Goal: Complete application form: Complete application form

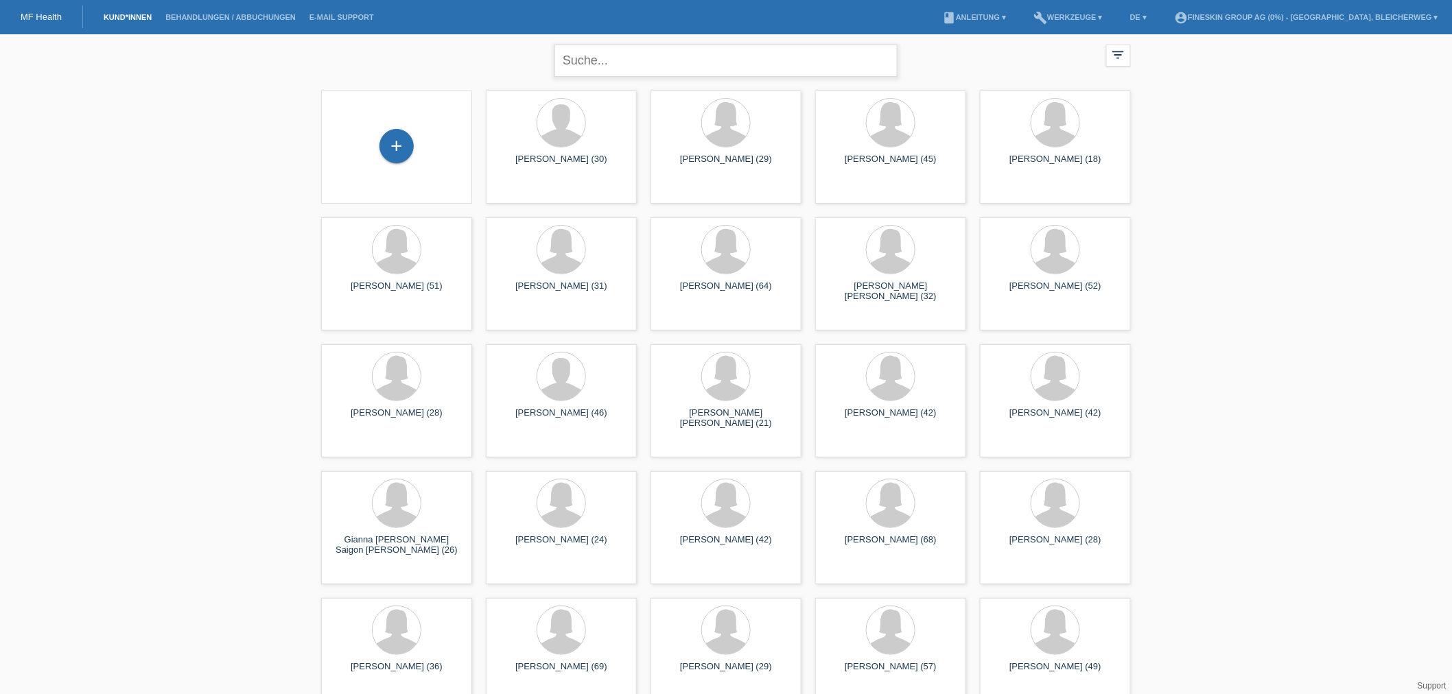
click at [770, 60] on input "text" at bounding box center [725, 61] width 343 height 32
type input "Ceyhan Ceren"
click at [698, 59] on input "Ceyhan Ceren" at bounding box center [725, 61] width 343 height 32
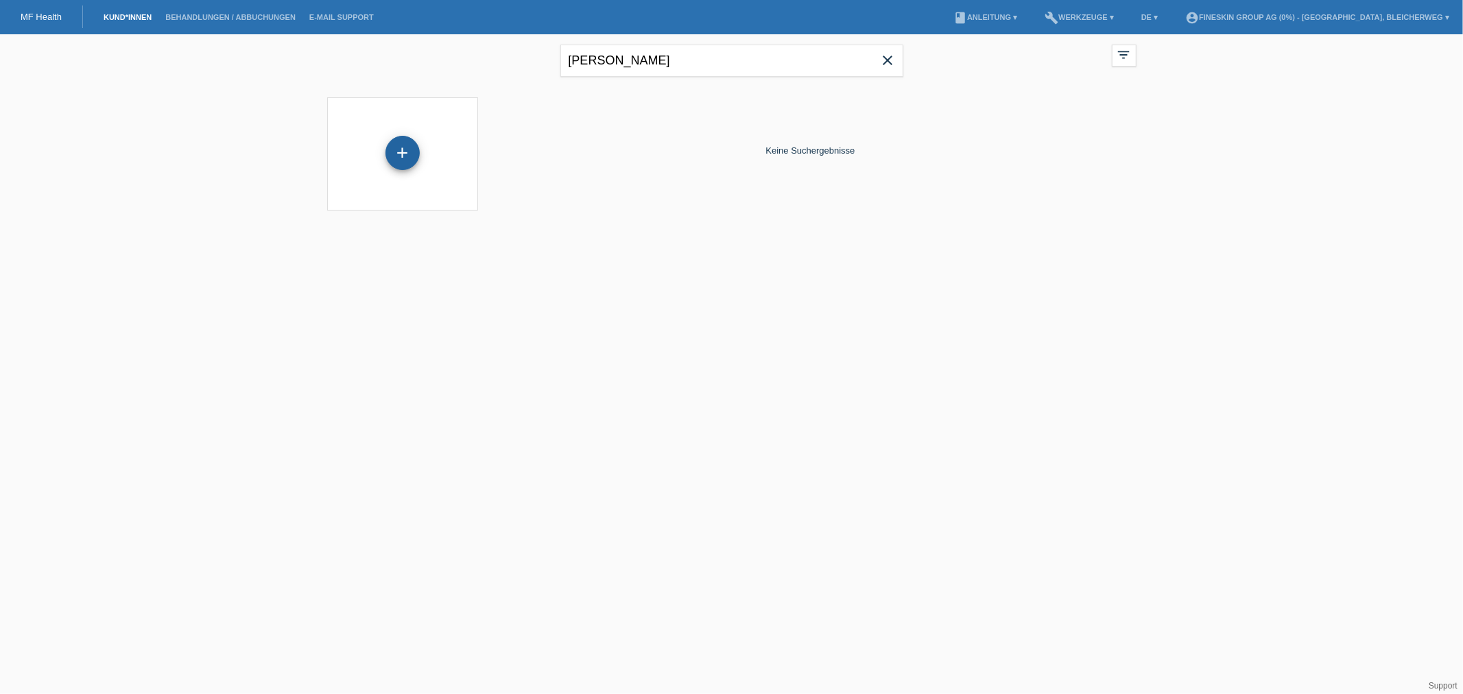
click at [402, 149] on div "+" at bounding box center [403, 153] width 34 height 34
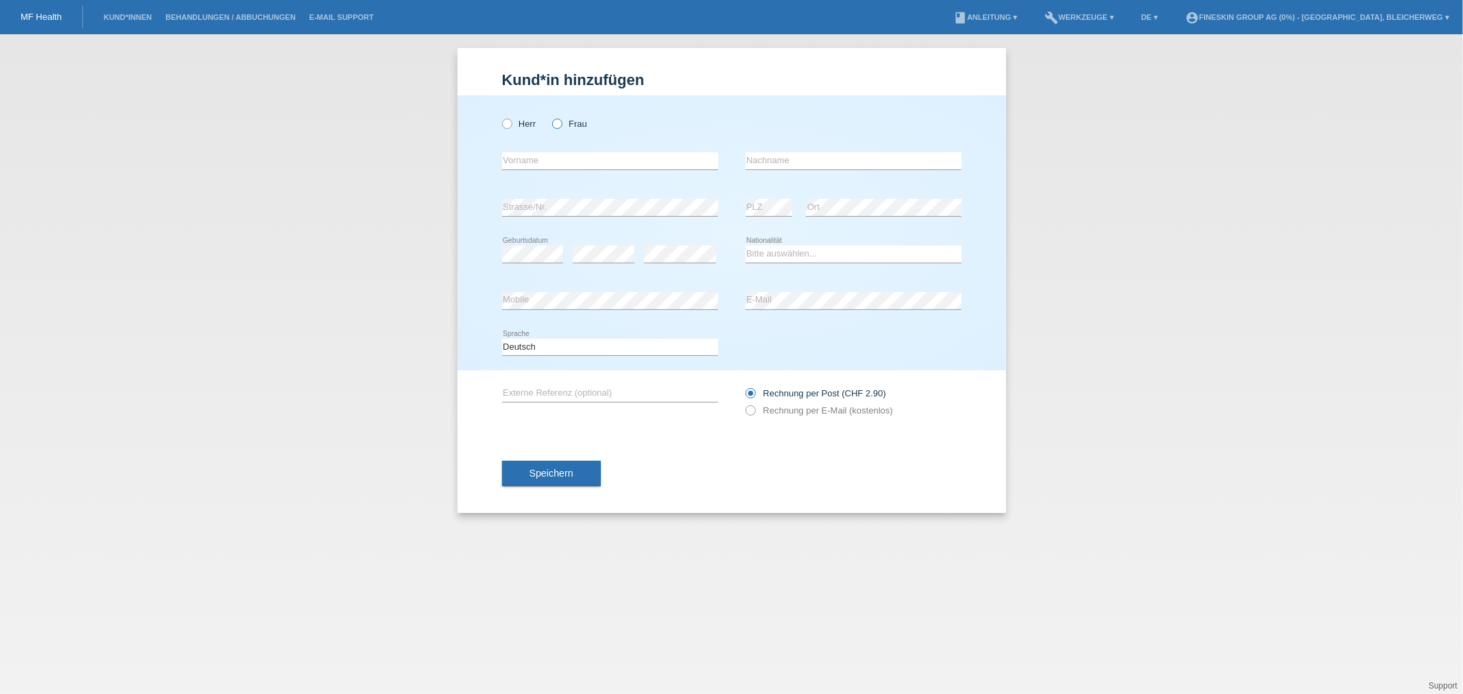
click at [550, 117] on icon at bounding box center [550, 117] width 0 height 0
click at [560, 122] on input "Frau" at bounding box center [556, 123] width 9 height 9
radio input "true"
click at [563, 159] on input "text" at bounding box center [610, 160] width 216 height 17
type input "Ceren"
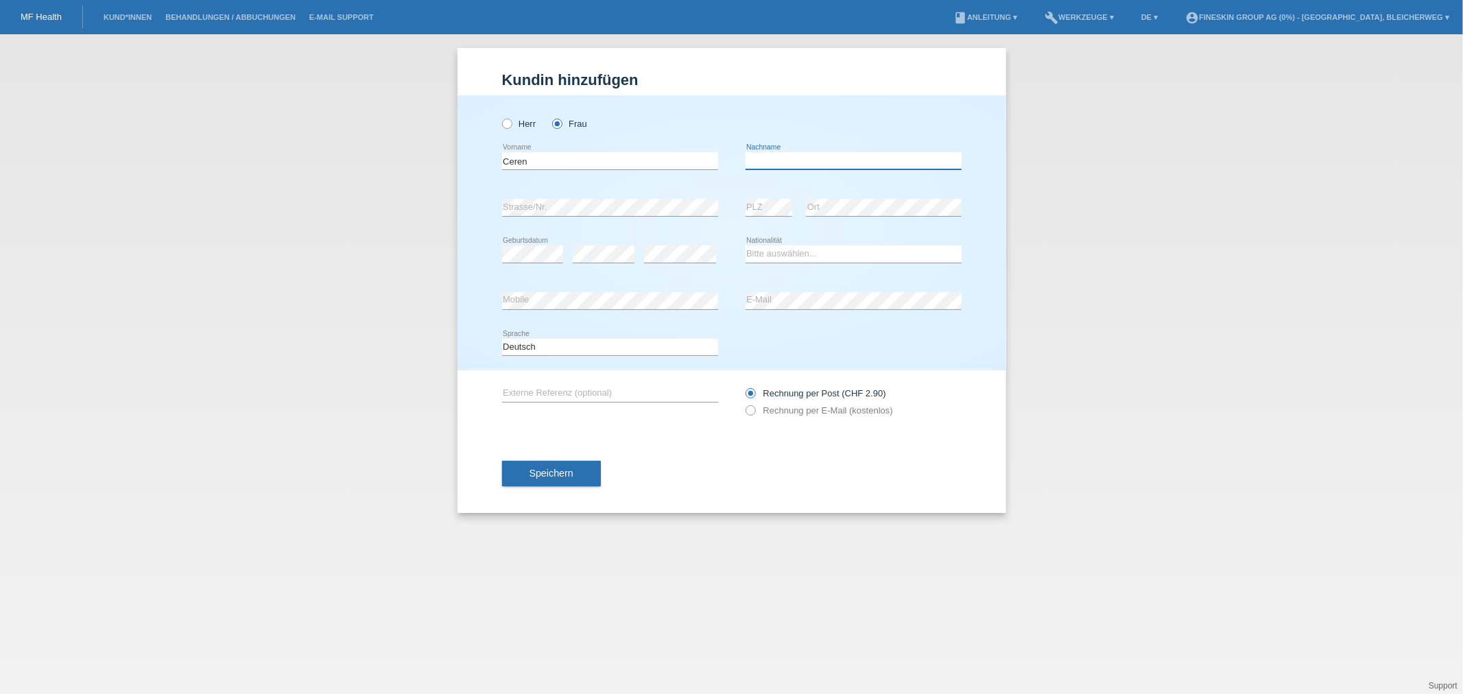
click at [777, 158] on input "text" at bounding box center [854, 160] width 216 height 17
type input "Ceyhan"
click at [743, 403] on icon at bounding box center [743, 403] width 0 height 0
click at [755, 412] on input "Rechnung per E-Mail (kostenlos)" at bounding box center [750, 413] width 9 height 17
radio input "true"
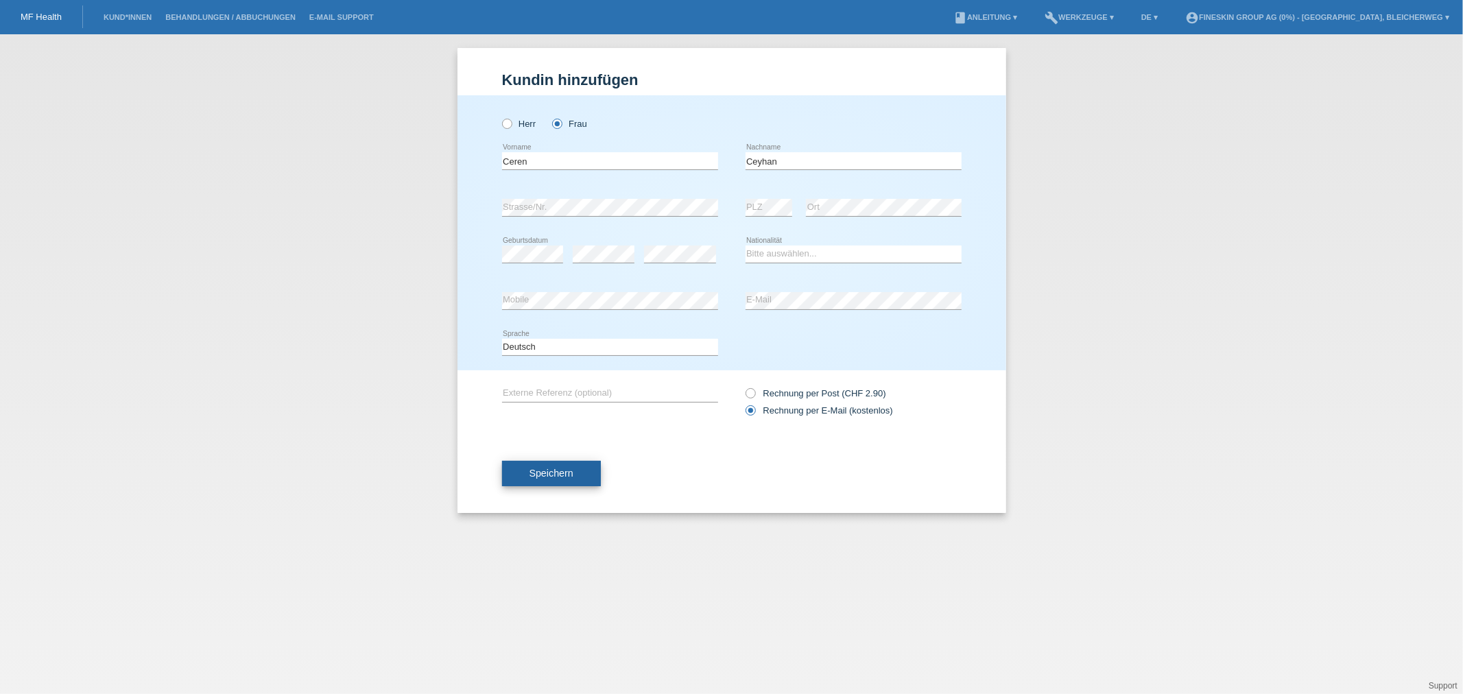
click at [565, 471] on span "Speichern" at bounding box center [552, 473] width 44 height 11
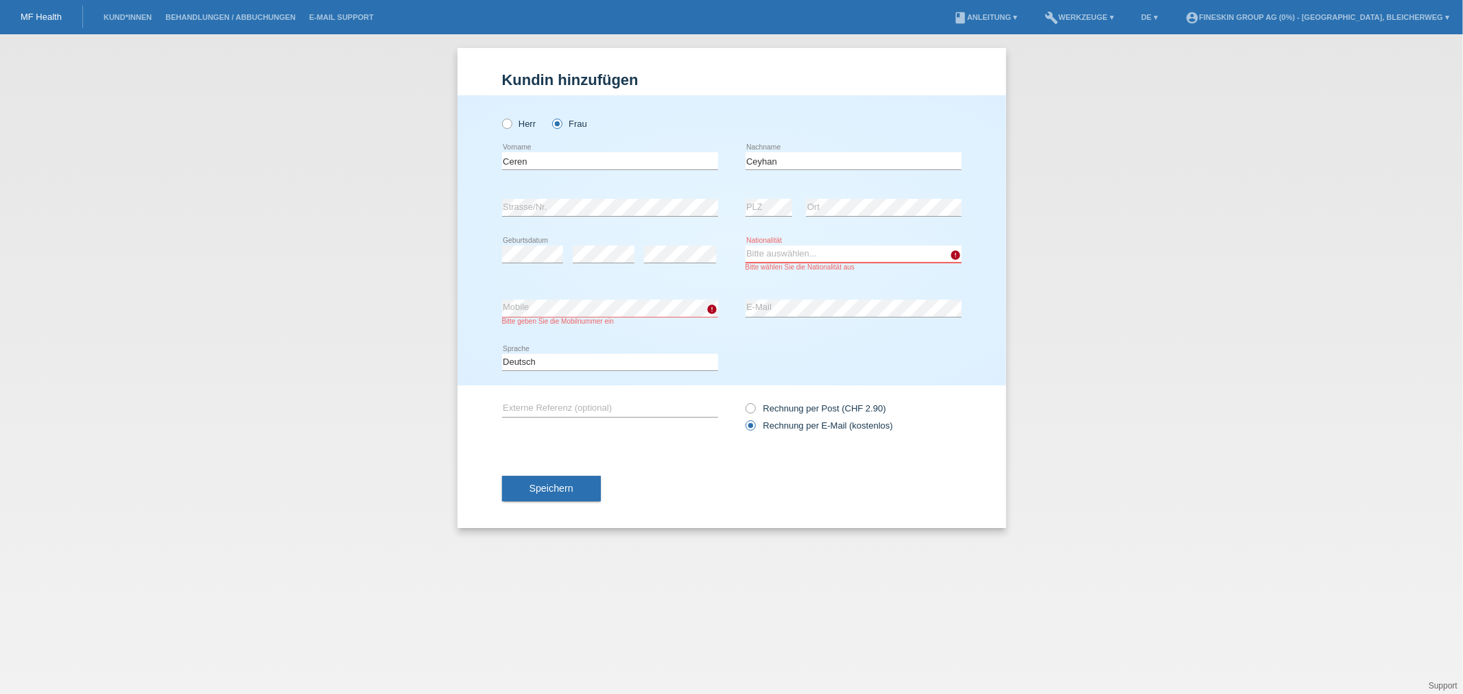
click at [782, 256] on select "Bitte auswählen... [GEOGRAPHIC_DATA] [GEOGRAPHIC_DATA] [GEOGRAPHIC_DATA] [GEOGR…" at bounding box center [854, 254] width 216 height 16
select select "CH"
click at [746, 246] on select "Bitte auswählen... [GEOGRAPHIC_DATA] [GEOGRAPHIC_DATA] [GEOGRAPHIC_DATA] [GEOGR…" at bounding box center [854, 254] width 216 height 16
click at [568, 488] on span "Speichern" at bounding box center [552, 488] width 44 height 11
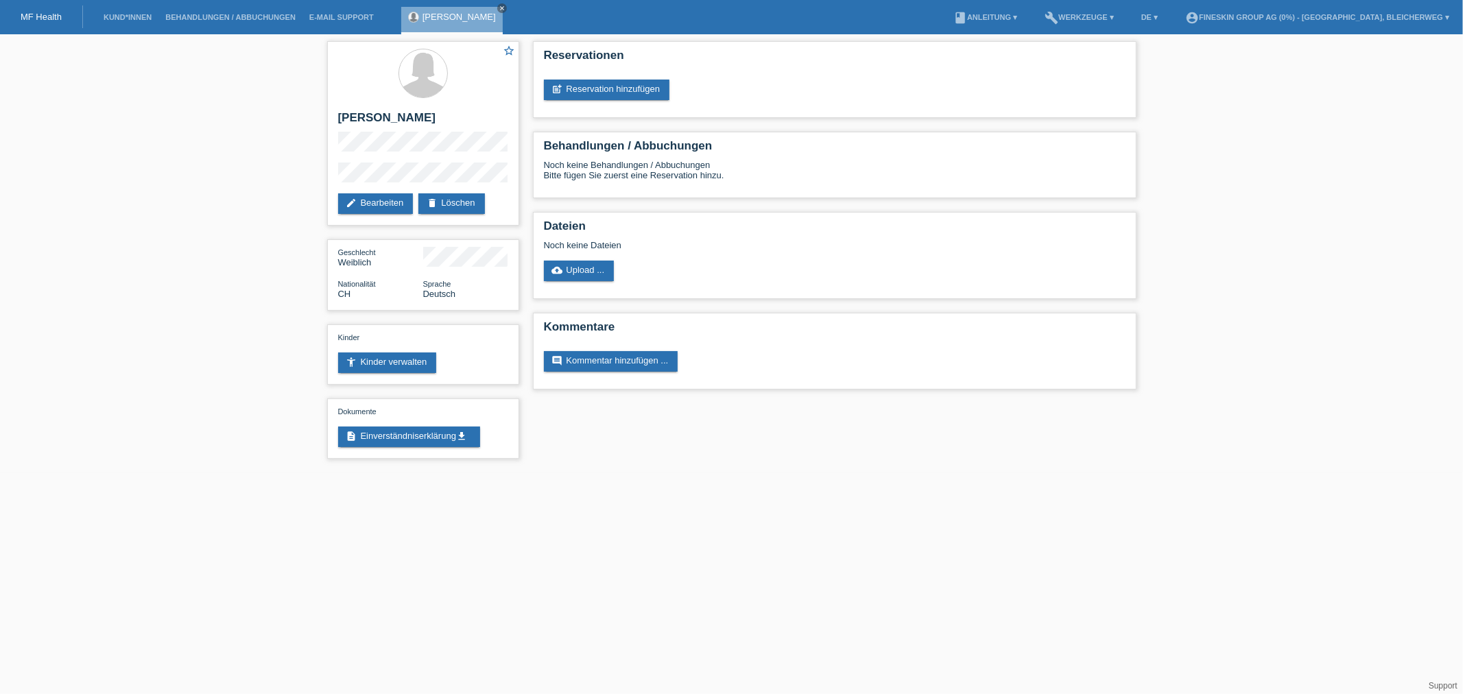
click at [447, 473] on html "MF Health Kund*innen Behandlungen / Abbuchungen E-Mail Support Ceren Ceyhan clo…" at bounding box center [731, 236] width 1463 height 473
